Goal: Find contact information: Find contact information

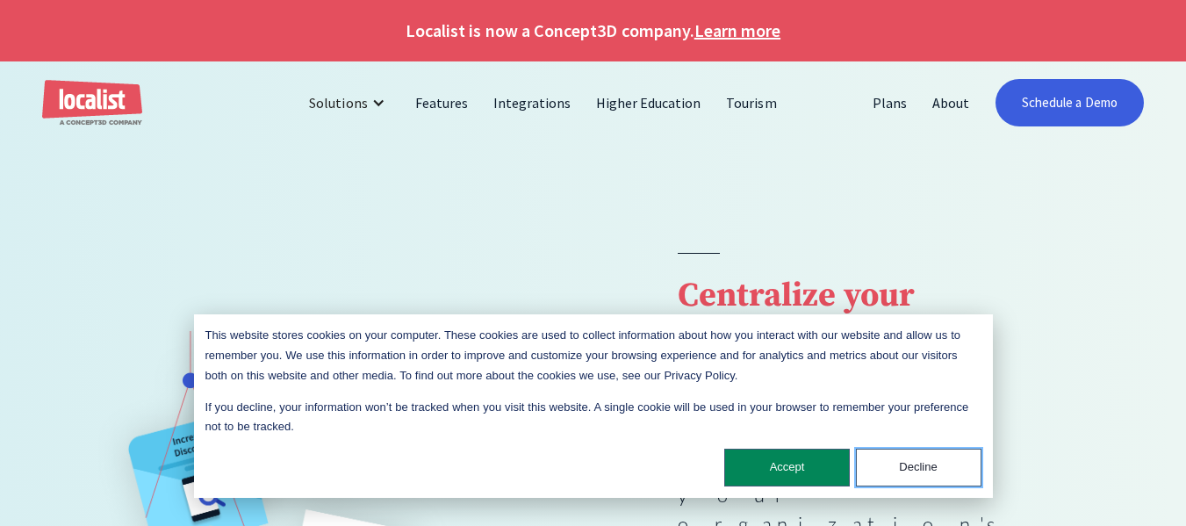
click at [915, 460] on button "Decline" at bounding box center [918, 467] width 125 height 38
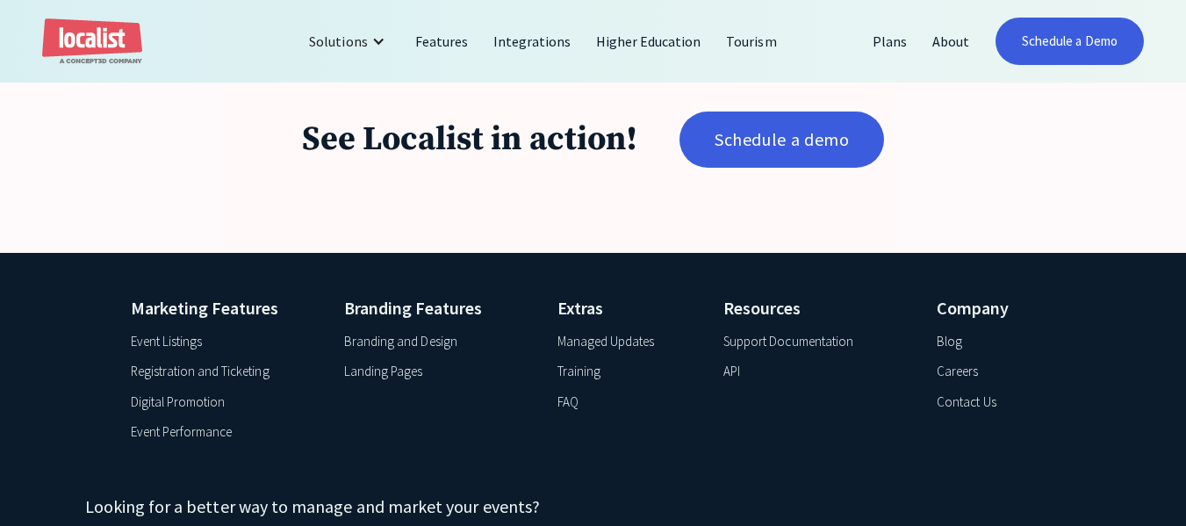
scroll to position [2919, 0]
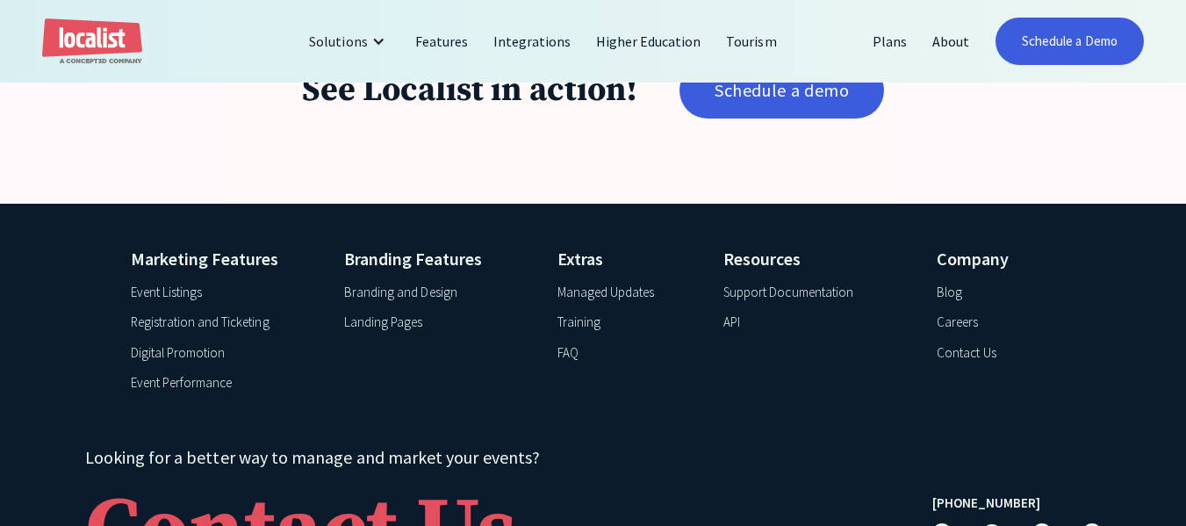
click at [10, 248] on div "Marketing Features Event Listings Registration and Ticketing Digital Promotion …" at bounding box center [593, 437] width 1186 height 466
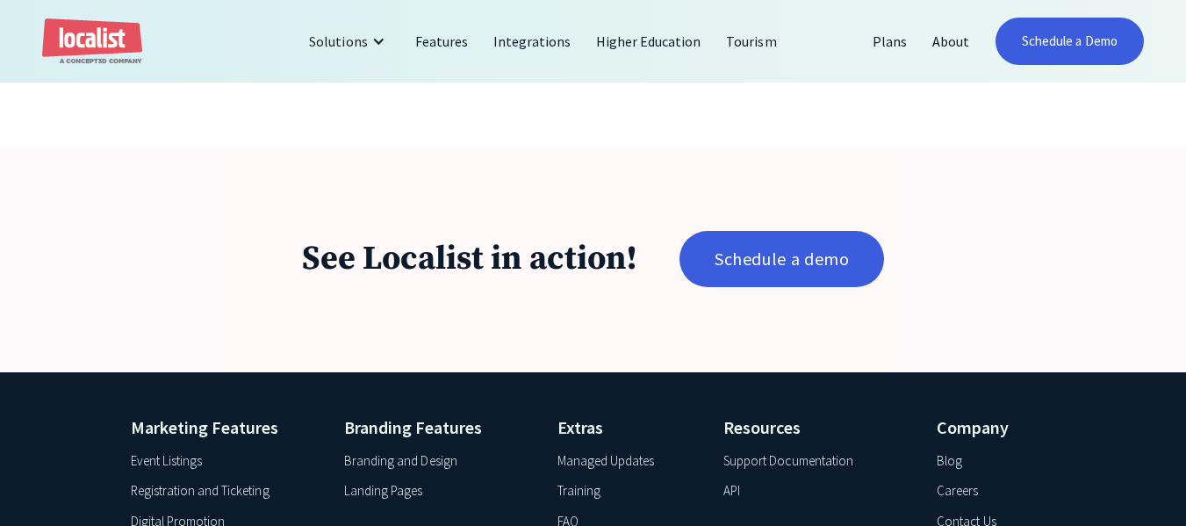
scroll to position [2743, 0]
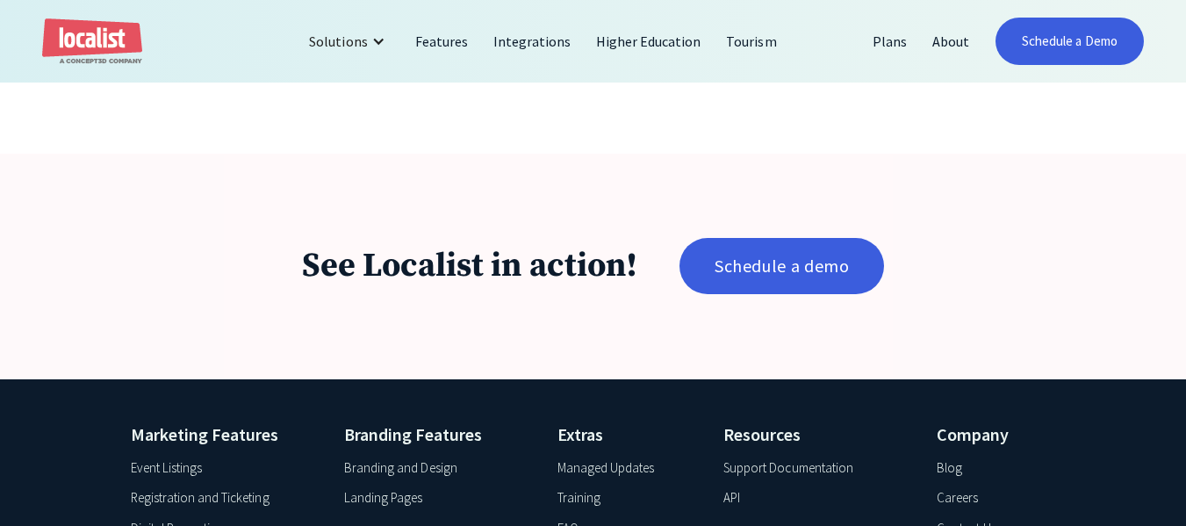
click at [326, 186] on div "See Localist in action! Schedule a demo" at bounding box center [593, 267] width 1186 height 226
click at [965, 519] on div "Contact Us" at bounding box center [965, 529] width 59 height 20
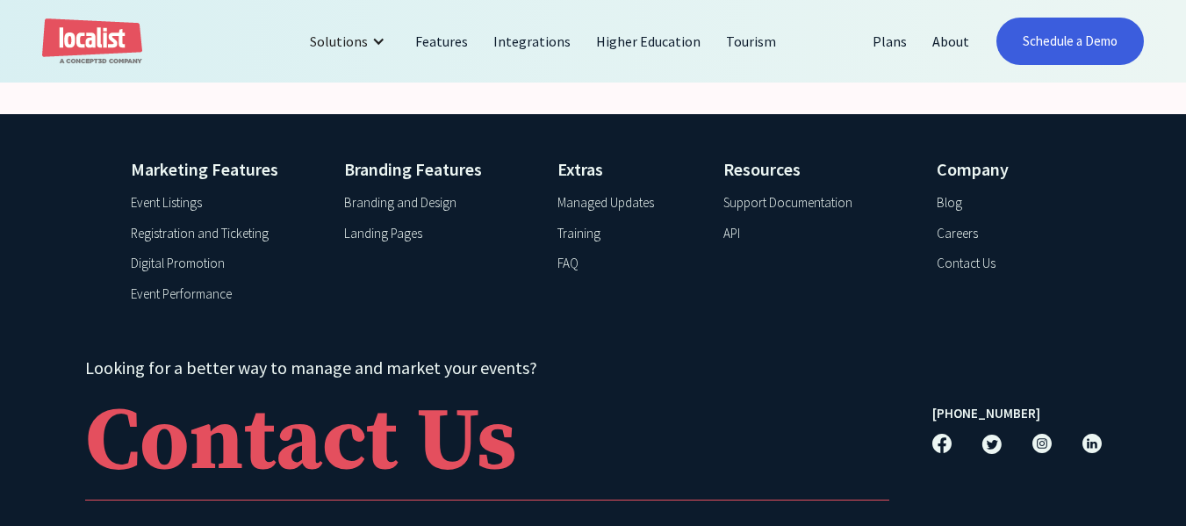
scroll to position [1838, 0]
